Goal: Task Accomplishment & Management: Manage account settings

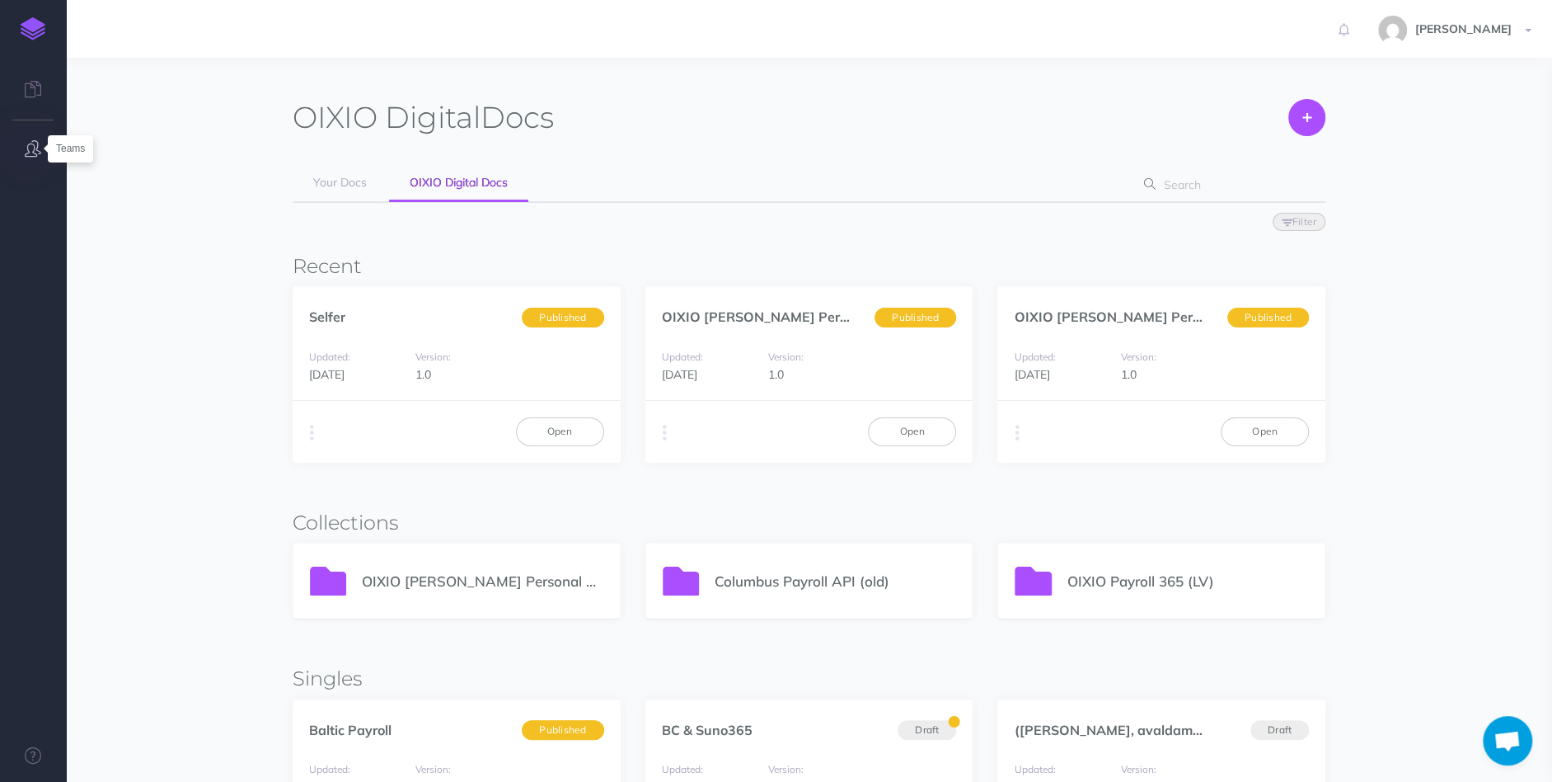
click at [31, 149] on icon "button" at bounding box center [33, 148] width 16 height 16
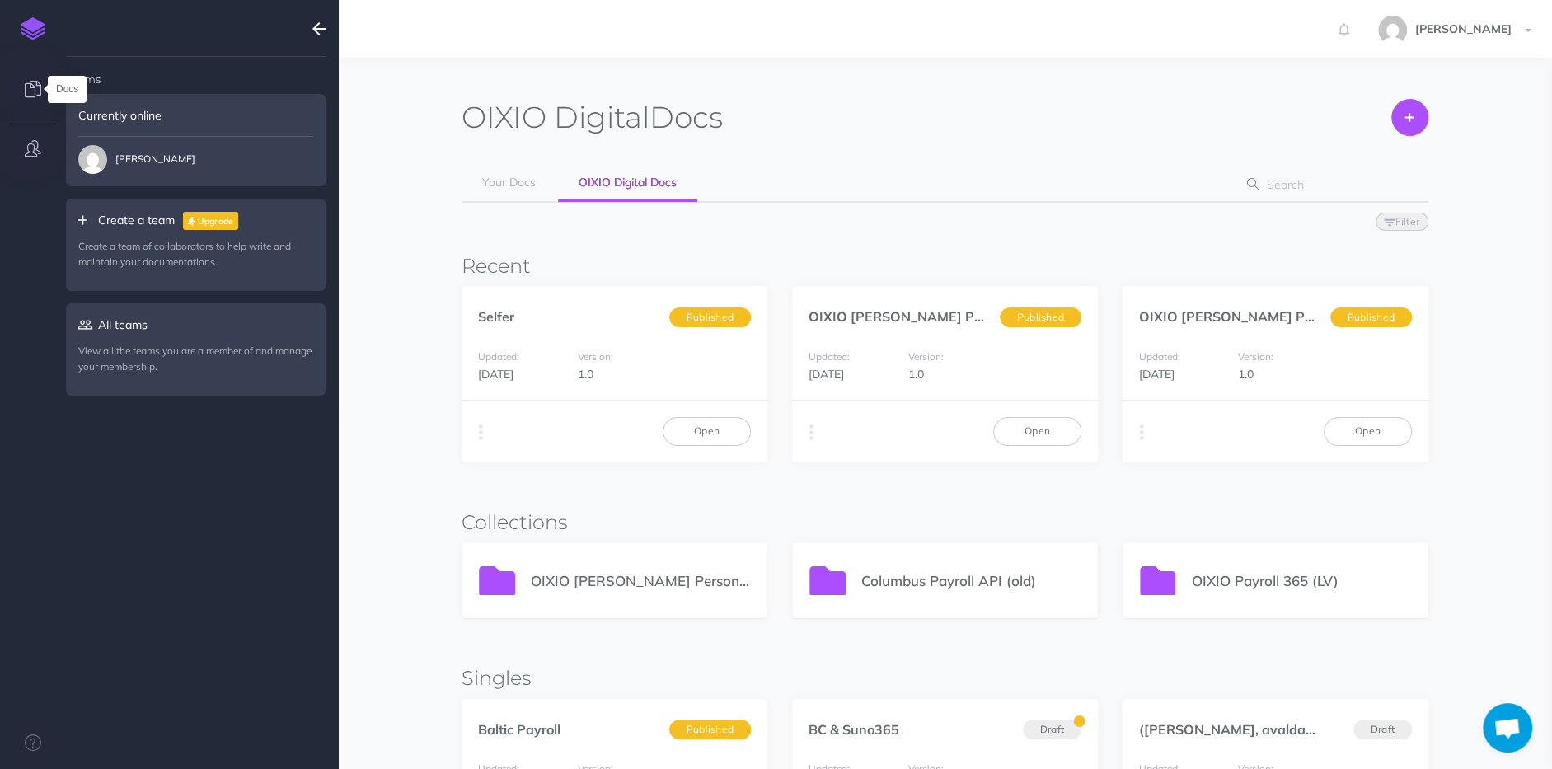
click at [30, 89] on icon at bounding box center [33, 89] width 16 height 16
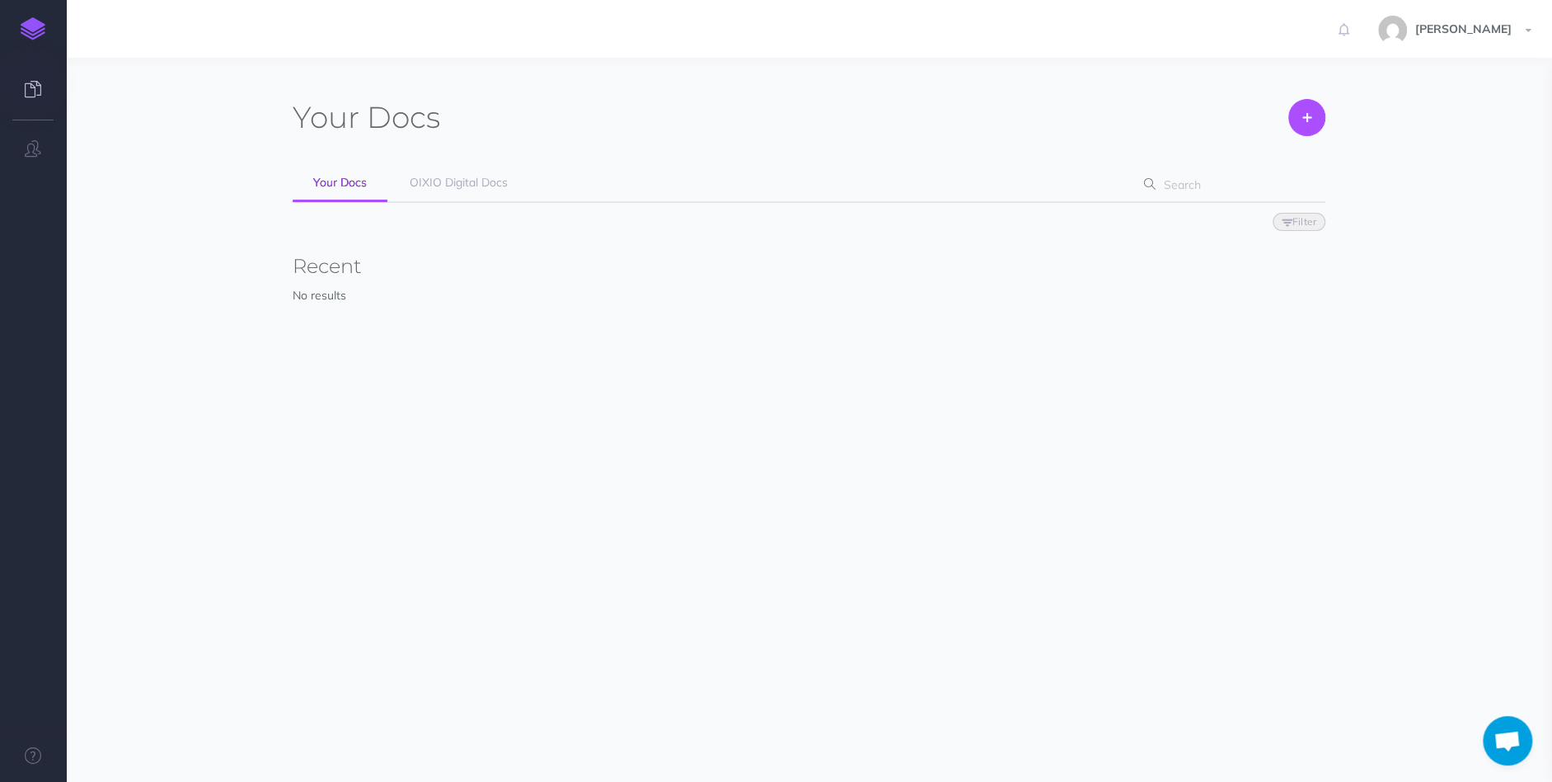
click at [33, 22] on img at bounding box center [33, 28] width 25 height 23
click at [431, 186] on span "OIXIO Digital Docs" at bounding box center [459, 182] width 98 height 15
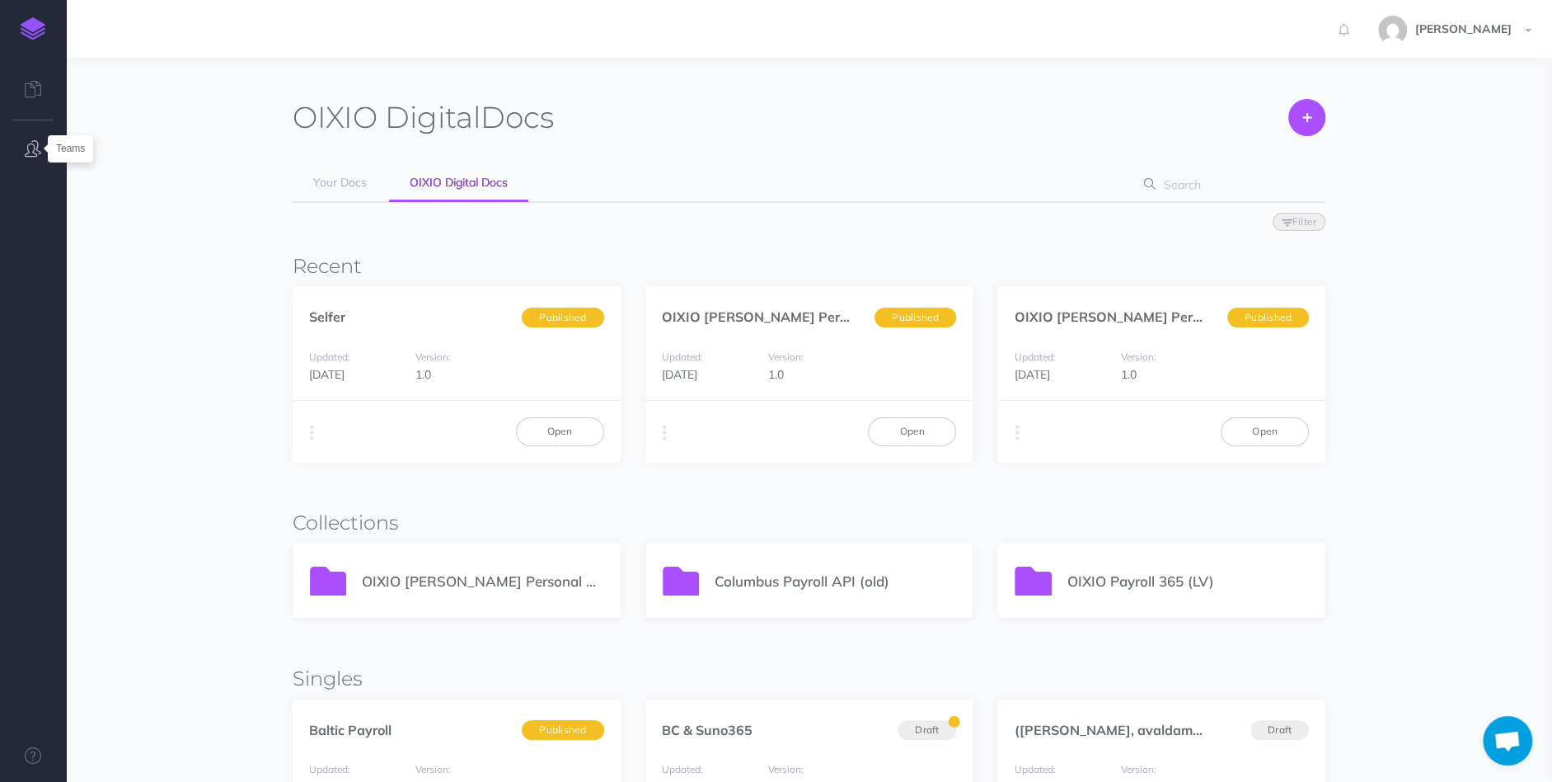
click at [30, 141] on icon "button" at bounding box center [33, 148] width 16 height 16
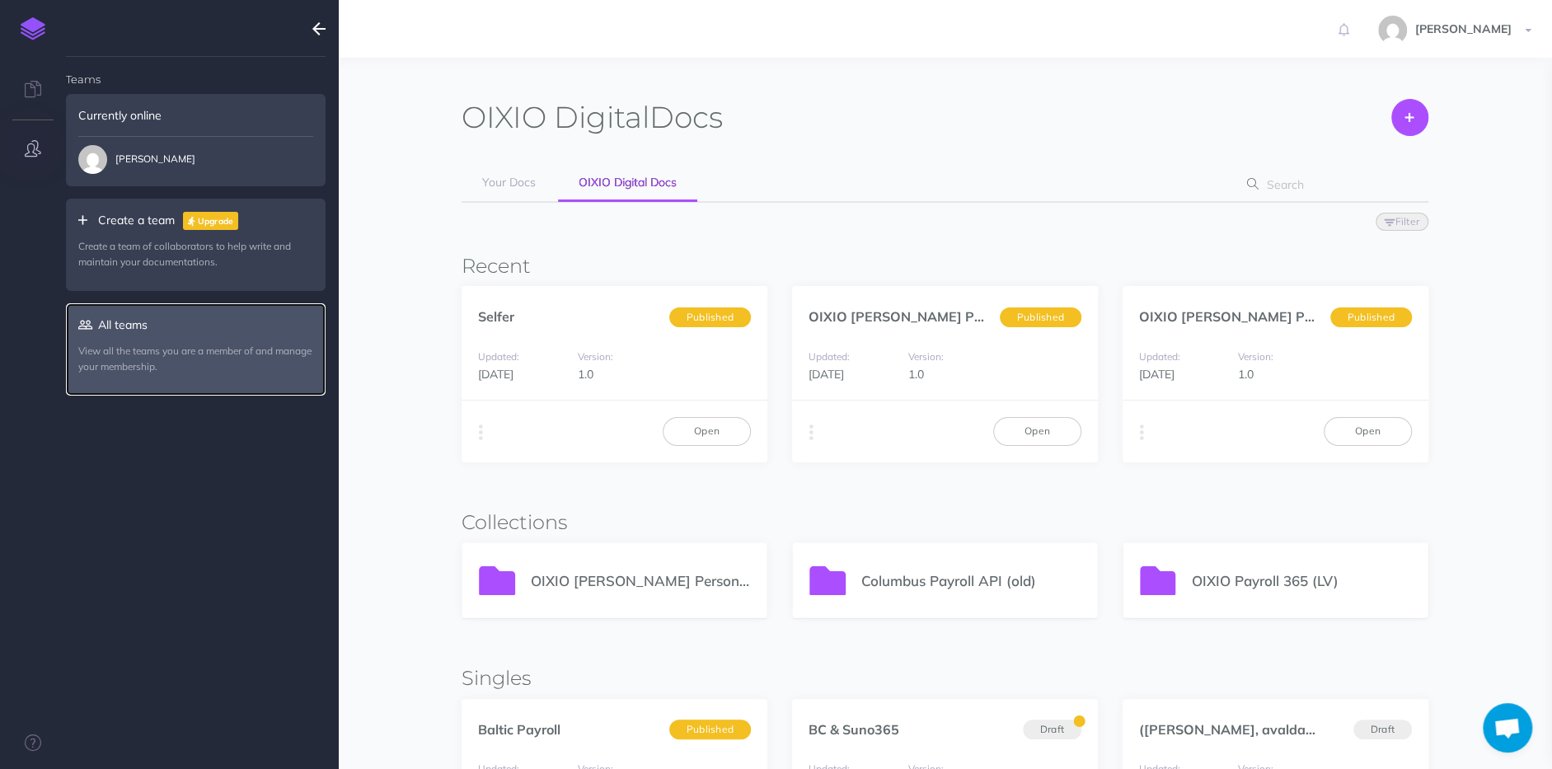
click at [188, 329] on link "All teams View all the teams you are a member of and manage your membership." at bounding box center [196, 349] width 260 height 92
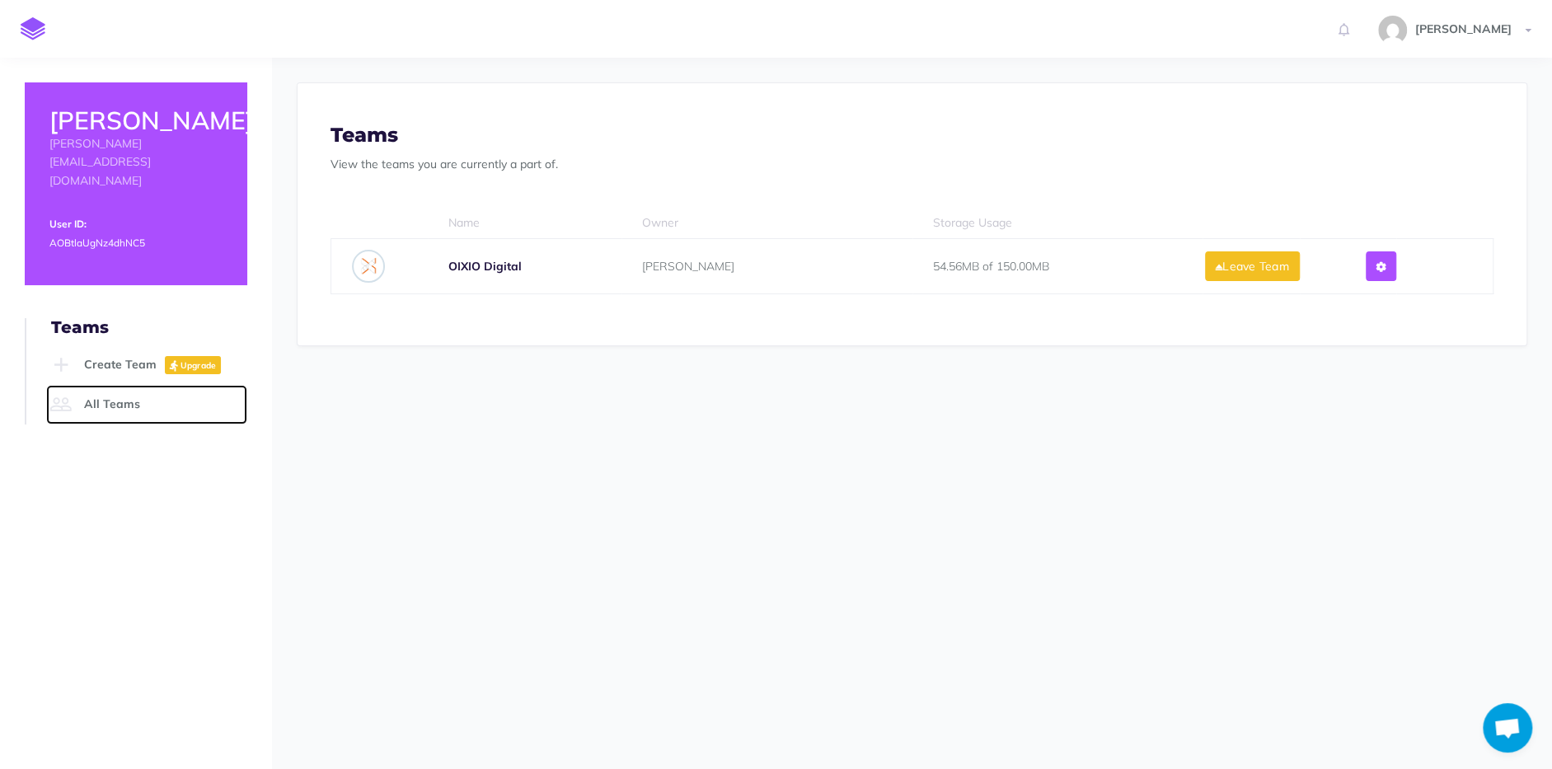
click at [109, 385] on link "All Teams" at bounding box center [146, 405] width 201 height 40
click at [1397, 264] on button at bounding box center [1381, 266] width 31 height 30
